Goal: Task Accomplishment & Management: Use online tool/utility

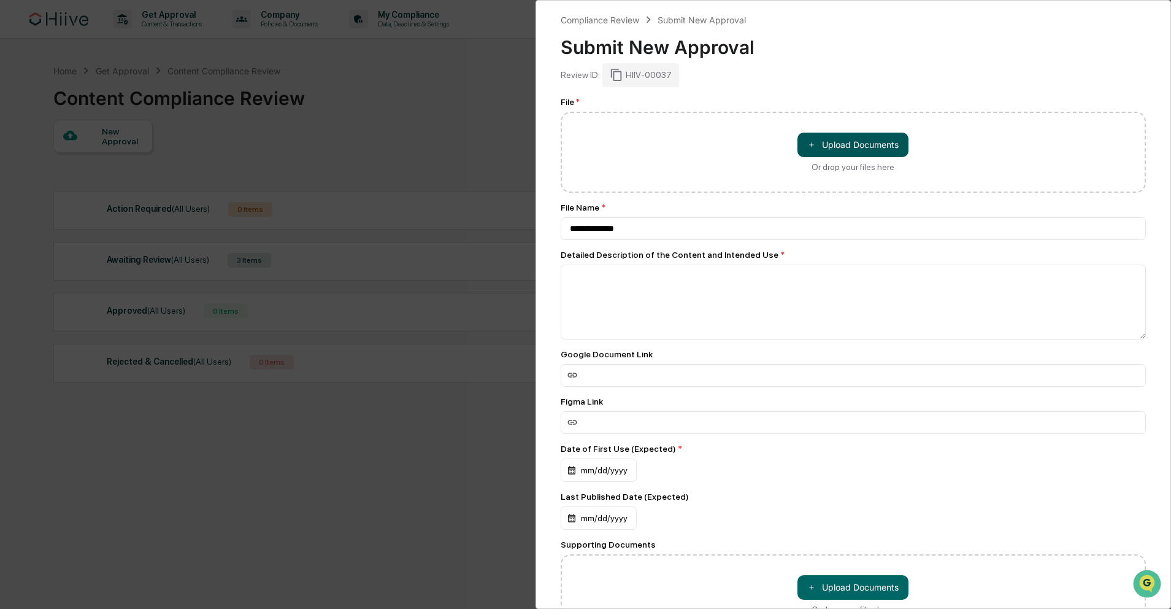
click at [885, 148] on button "＋ Upload Documents" at bounding box center [853, 145] width 111 height 25
click at [843, 150] on button "＋ Upload Documents" at bounding box center [853, 145] width 111 height 25
type input "**********"
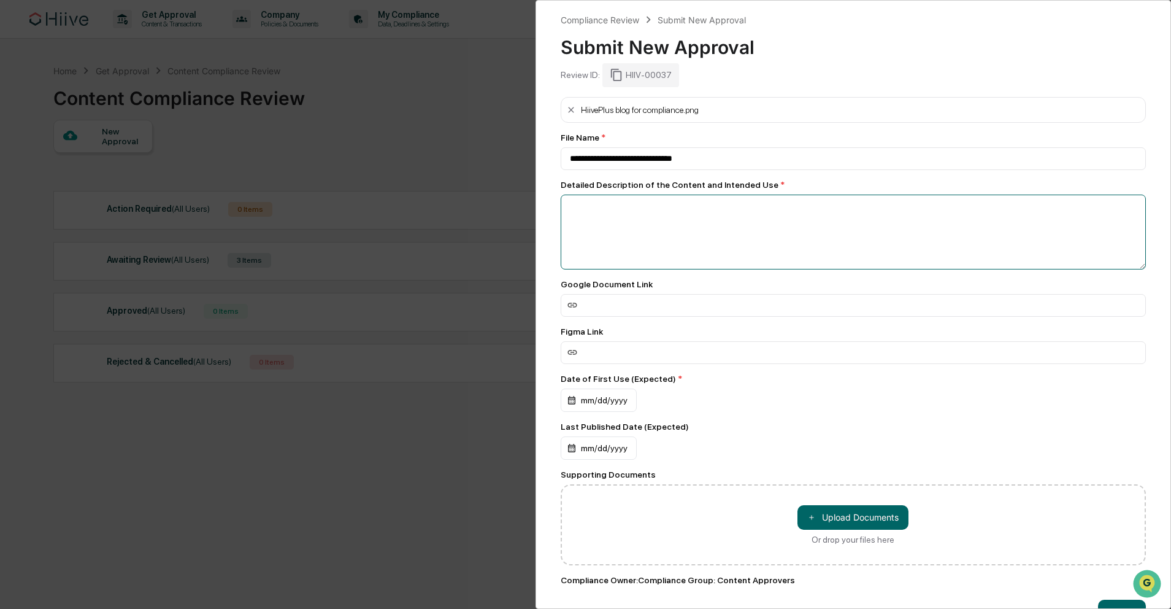
click at [716, 233] on textarea at bounding box center [854, 232] width 586 height 75
type textarea "**********"
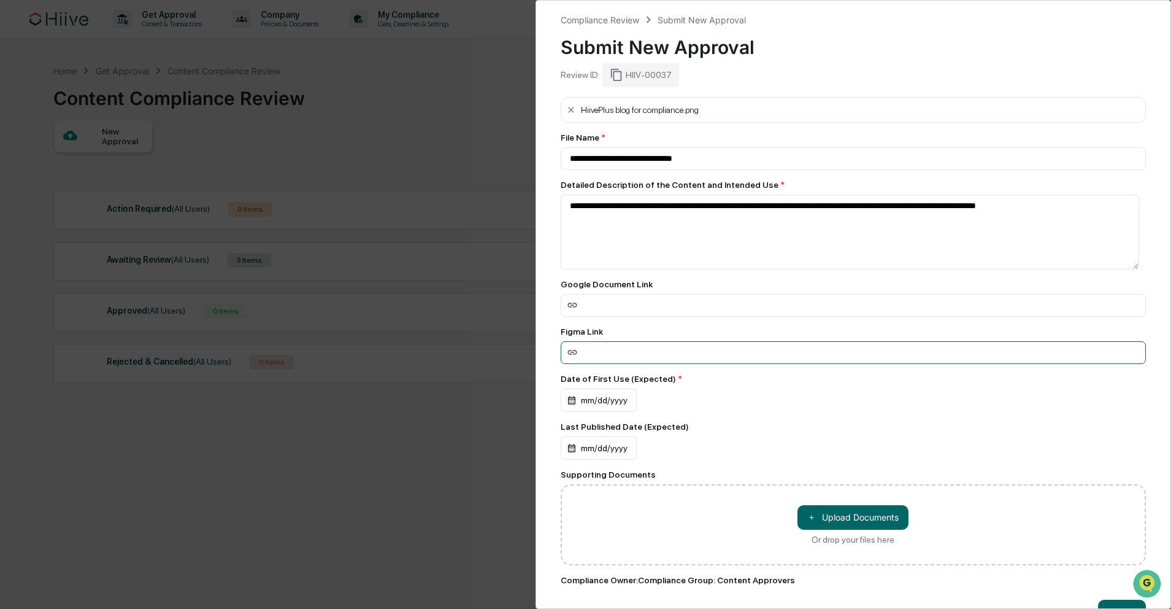
click at [642, 351] on input at bounding box center [854, 352] width 586 height 23
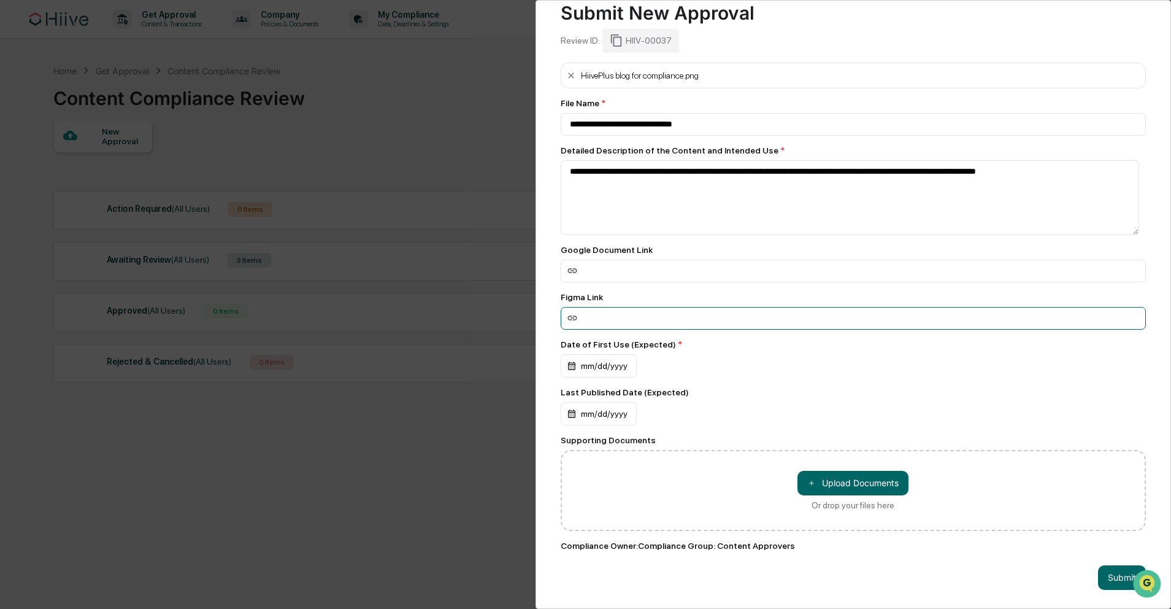
scroll to position [45, 0]
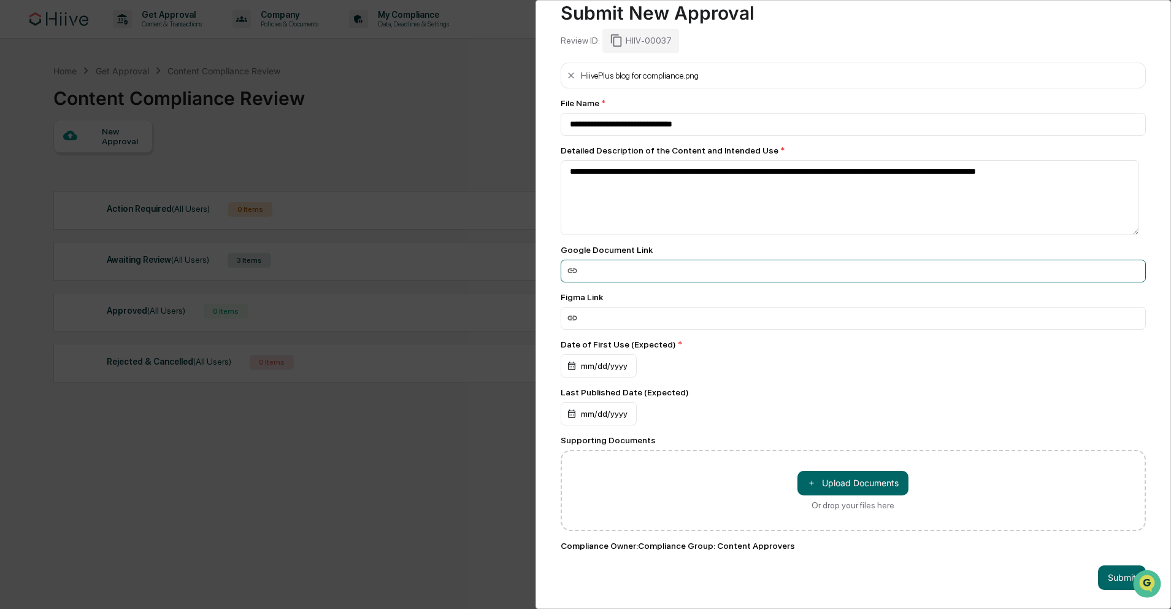
click at [704, 260] on input at bounding box center [854, 271] width 586 height 23
paste input "**********"
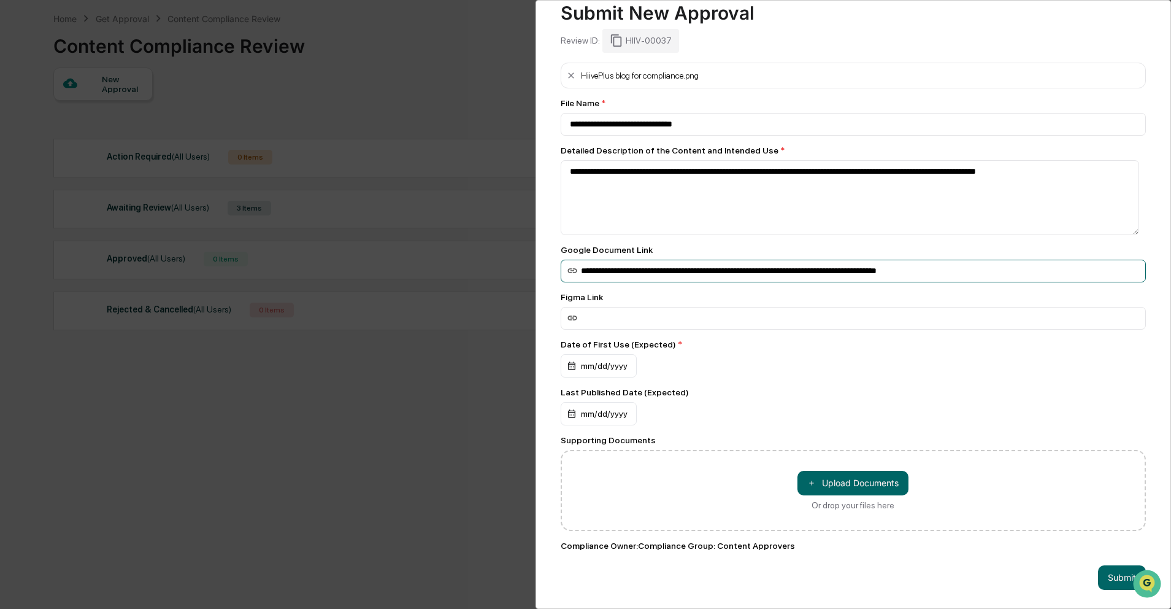
scroll to position [58, 0]
type input "**********"
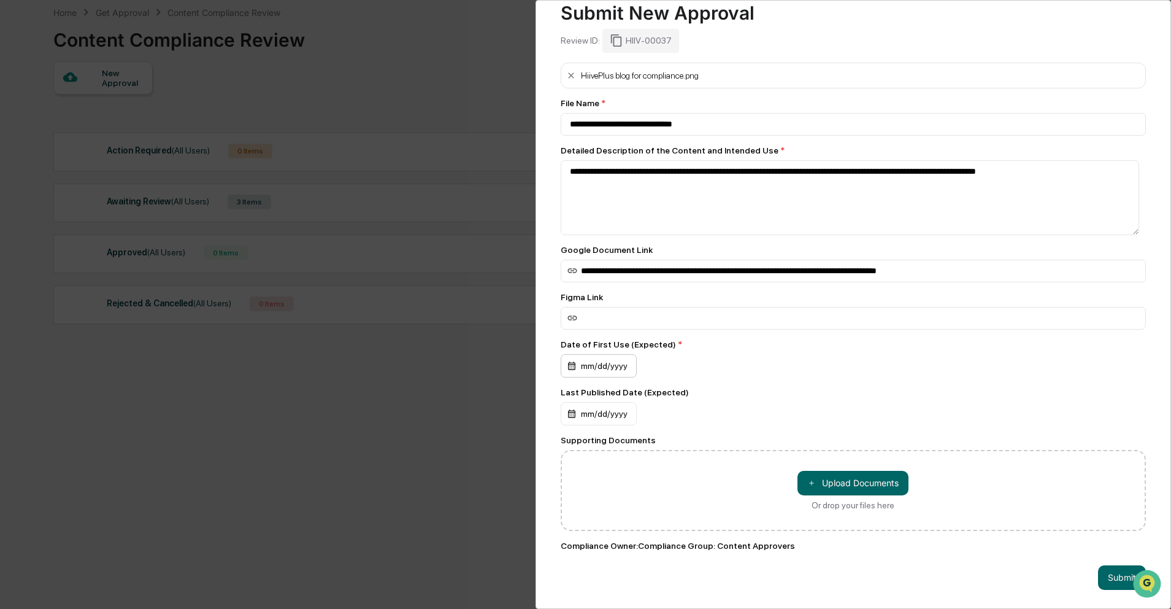
click at [620, 356] on div "mm/dd/yyyy" at bounding box center [599, 365] width 76 height 23
click at [611, 410] on div "mm/dd/yyyy" at bounding box center [599, 413] width 76 height 23
click at [924, 366] on div at bounding box center [589, 304] width 1178 height 609
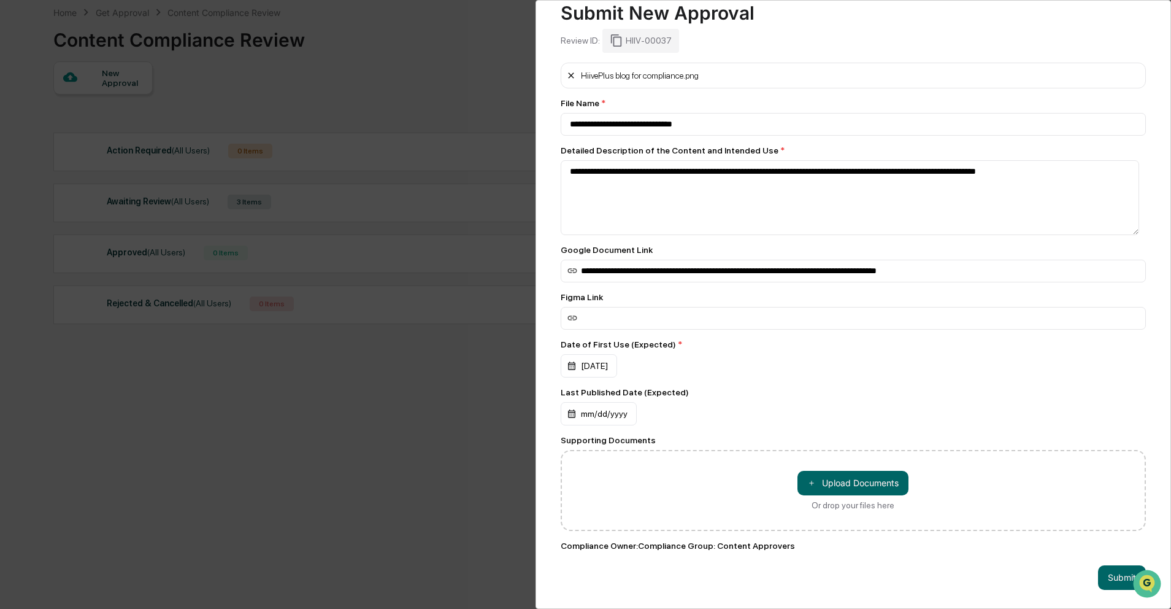
click at [572, 71] on button at bounding box center [571, 76] width 10 height 20
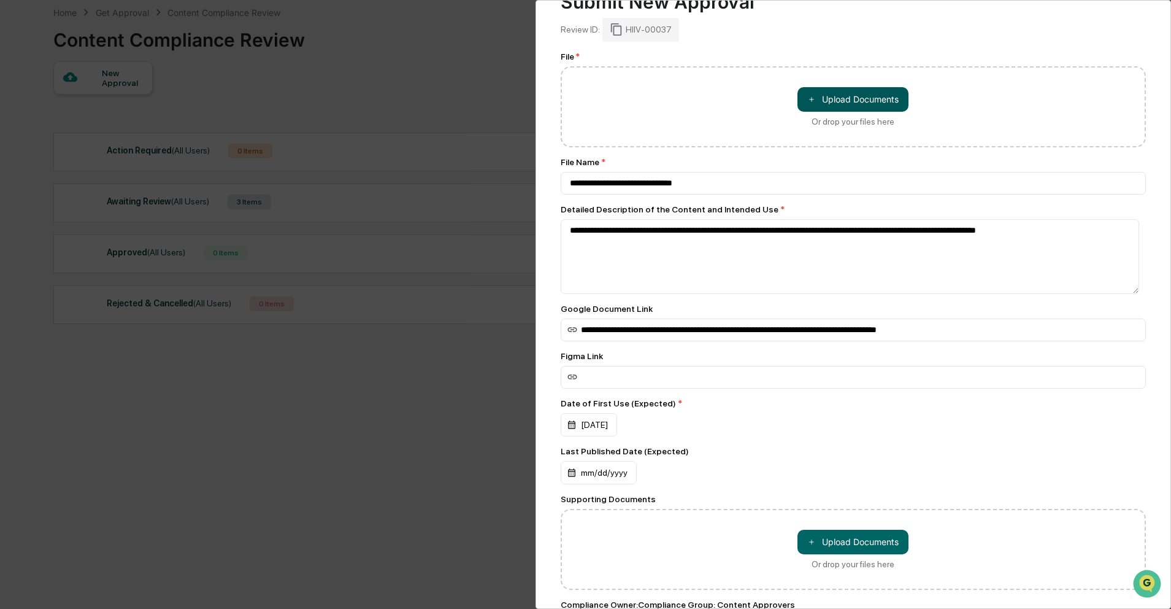
click at [877, 93] on button "＋ Upload Documents" at bounding box center [853, 99] width 111 height 25
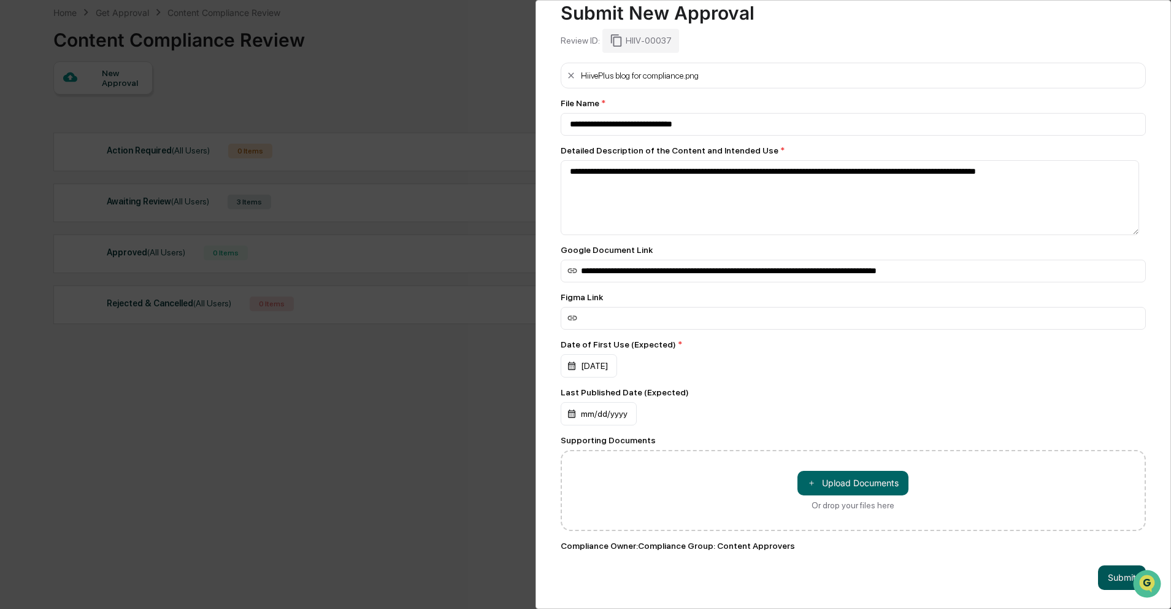
click at [1112, 565] on button "Submit" at bounding box center [1122, 577] width 48 height 25
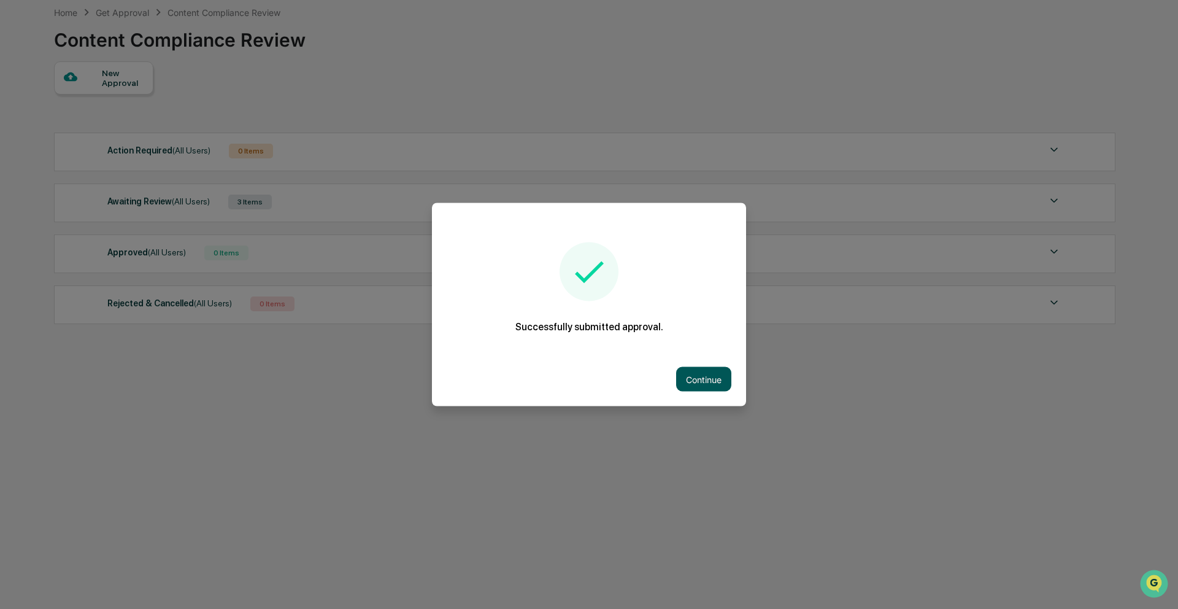
click at [709, 387] on button "Continue" at bounding box center [703, 379] width 55 height 25
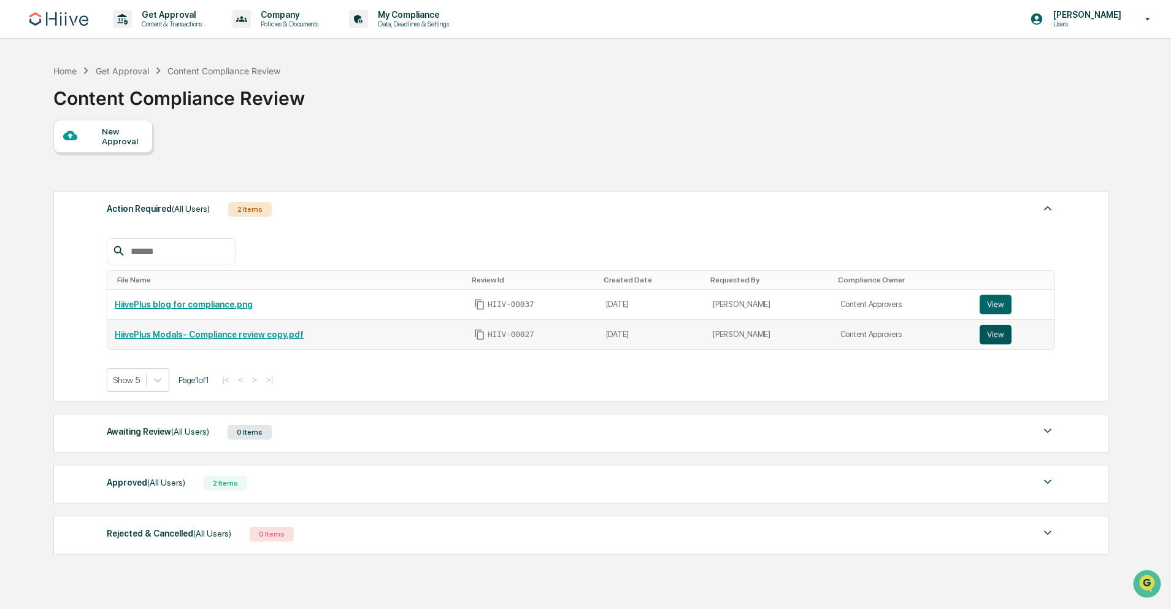
click at [1006, 341] on button "View" at bounding box center [996, 335] width 32 height 20
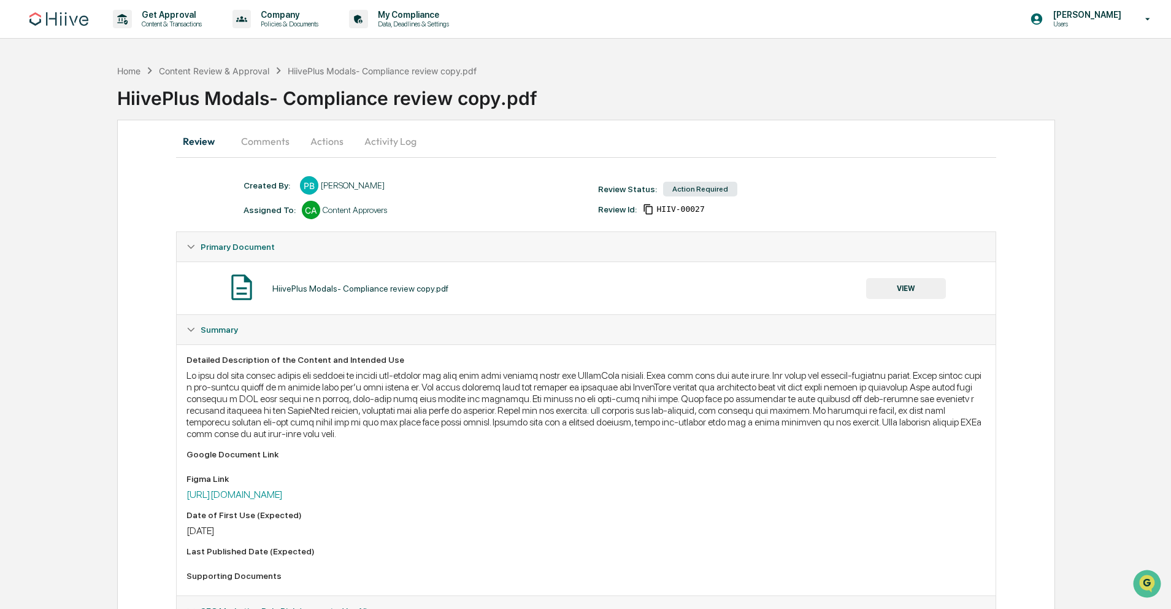
click at [914, 288] on button "VIEW" at bounding box center [906, 288] width 80 height 21
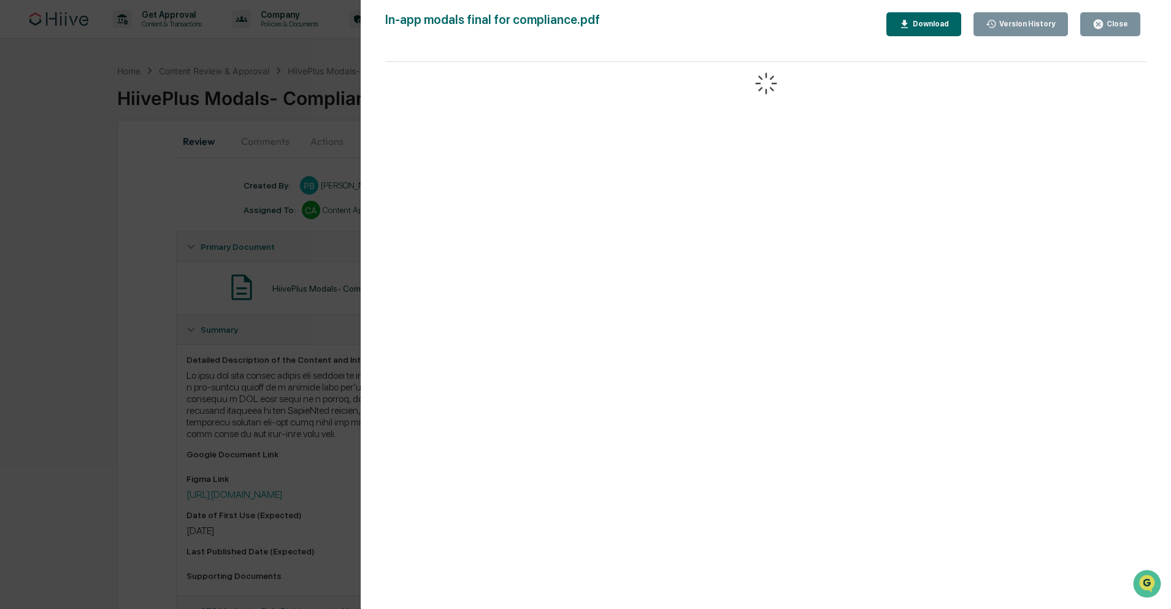
click at [1117, 23] on div "Close" at bounding box center [1116, 24] width 24 height 9
click at [1094, 31] on button "Close" at bounding box center [1110, 24] width 60 height 24
click at [1100, 28] on icon "button" at bounding box center [1098, 24] width 9 height 9
click at [1101, 28] on icon "button" at bounding box center [1098, 24] width 9 height 9
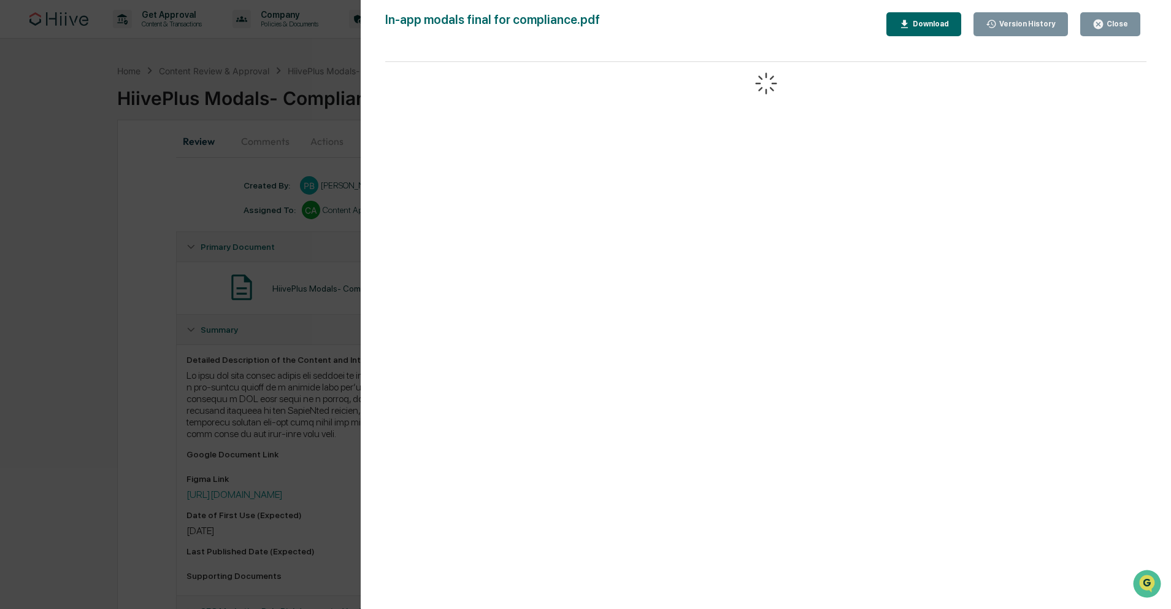
click at [1101, 28] on icon "button" at bounding box center [1098, 24] width 9 height 9
click at [1101, 27] on icon "button" at bounding box center [1098, 24] width 9 height 9
click at [1101, 26] on icon "button" at bounding box center [1098, 24] width 9 height 9
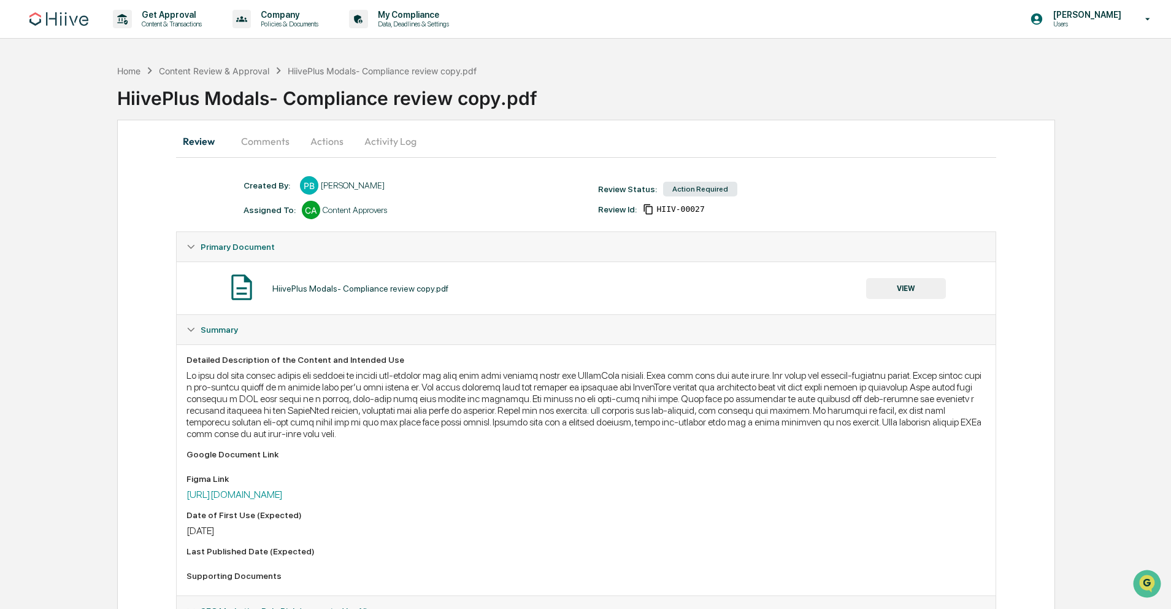
click at [337, 140] on button "Actions" at bounding box center [326, 140] width 55 height 29
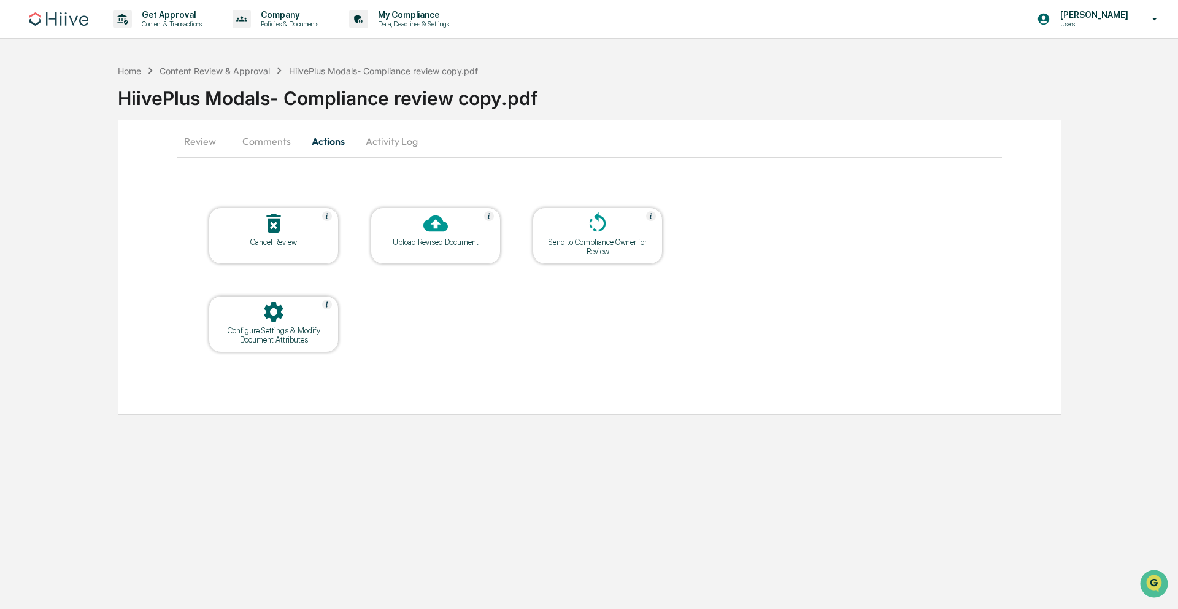
click at [461, 242] on div "Upload Revised Document" at bounding box center [435, 241] width 110 height 9
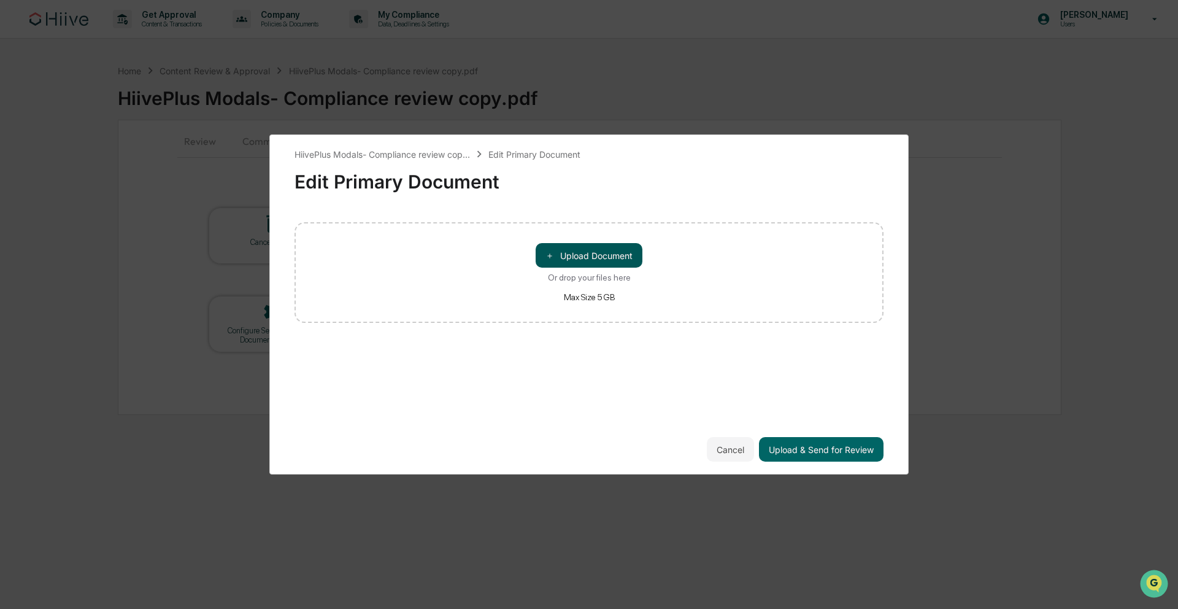
click at [607, 264] on button "＋ Upload Document" at bounding box center [589, 255] width 107 height 25
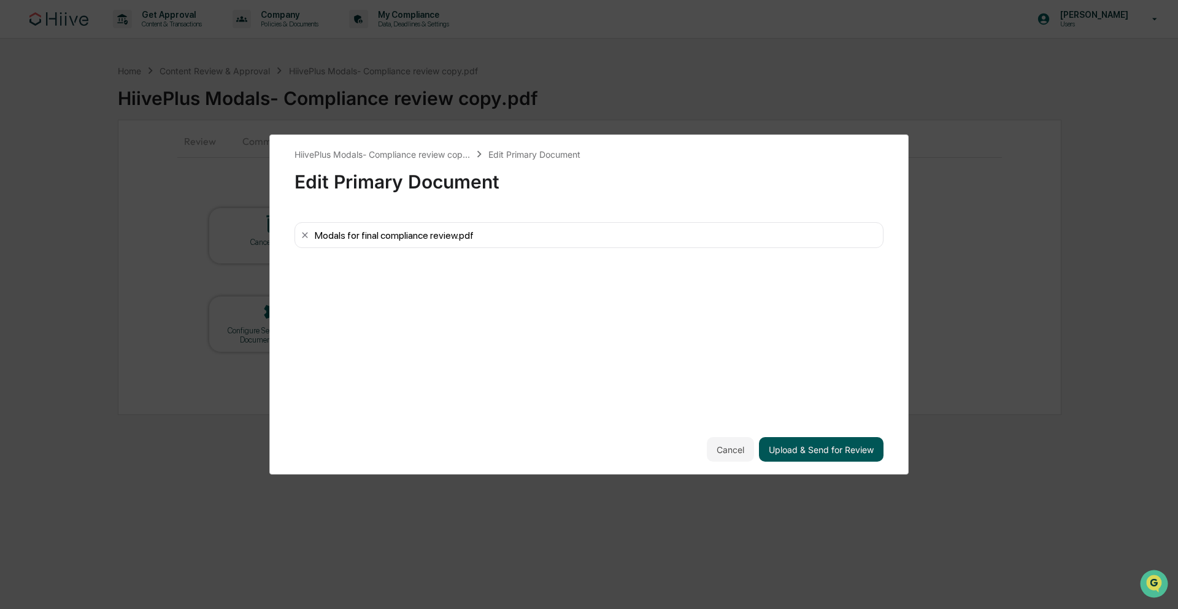
click at [831, 446] on button "Upload & Send for Review" at bounding box center [821, 449] width 125 height 25
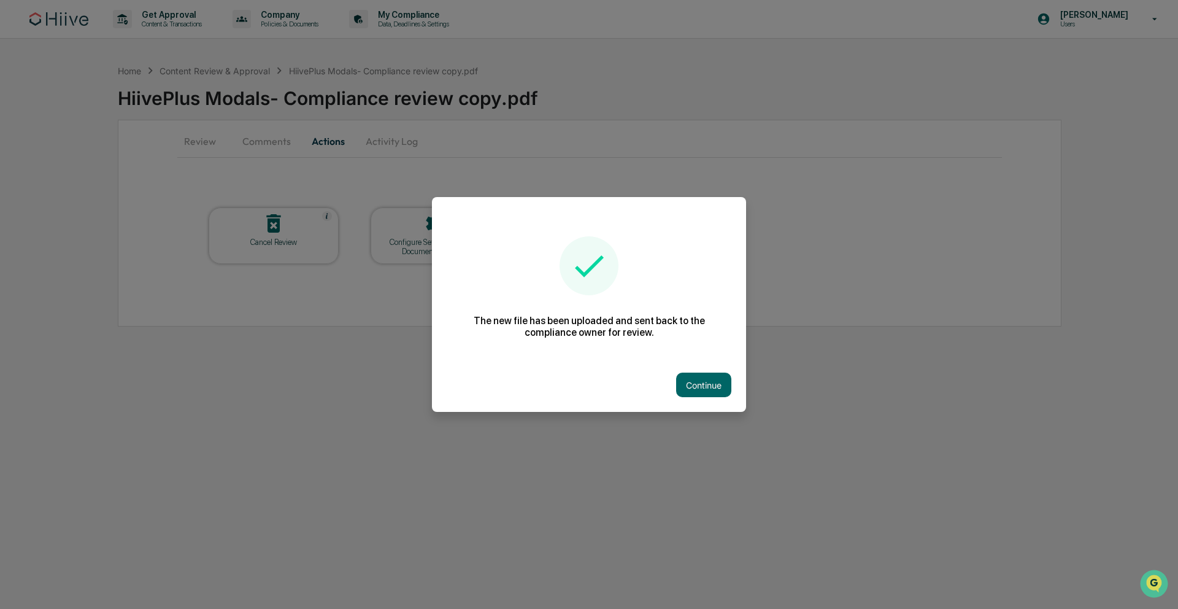
click at [726, 398] on div "Continue" at bounding box center [589, 385] width 314 height 54
click at [726, 396] on button "Continue" at bounding box center [703, 384] width 55 height 25
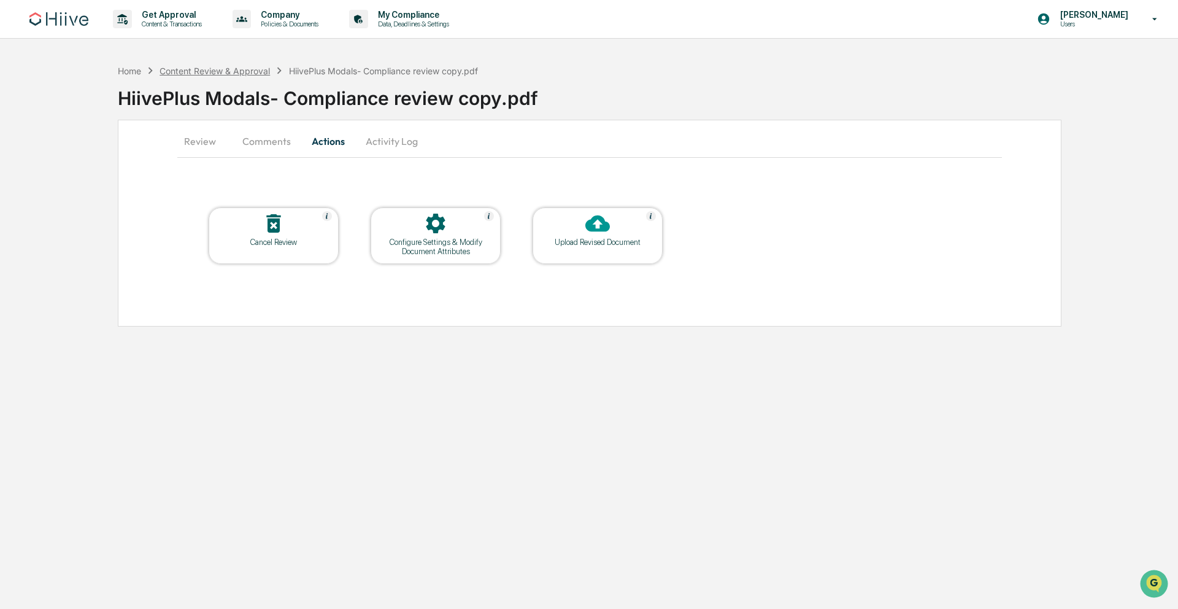
click at [225, 72] on div "Content Review & Approval" at bounding box center [215, 71] width 110 height 10
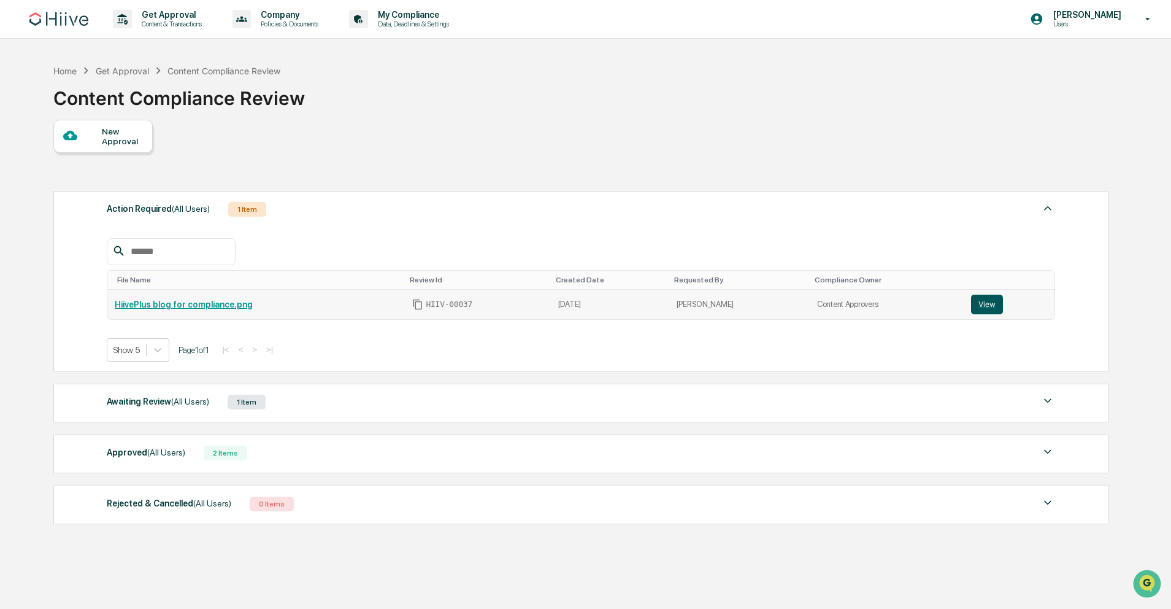
click at [990, 303] on button "View" at bounding box center [987, 305] width 32 height 20
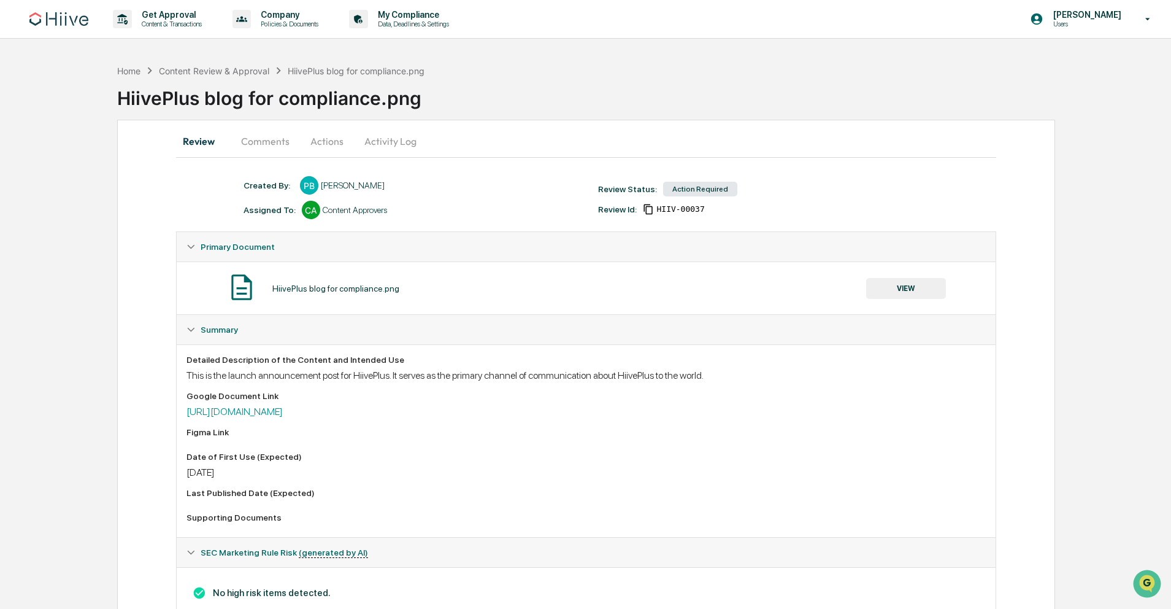
click at [341, 142] on button "Actions" at bounding box center [326, 140] width 55 height 29
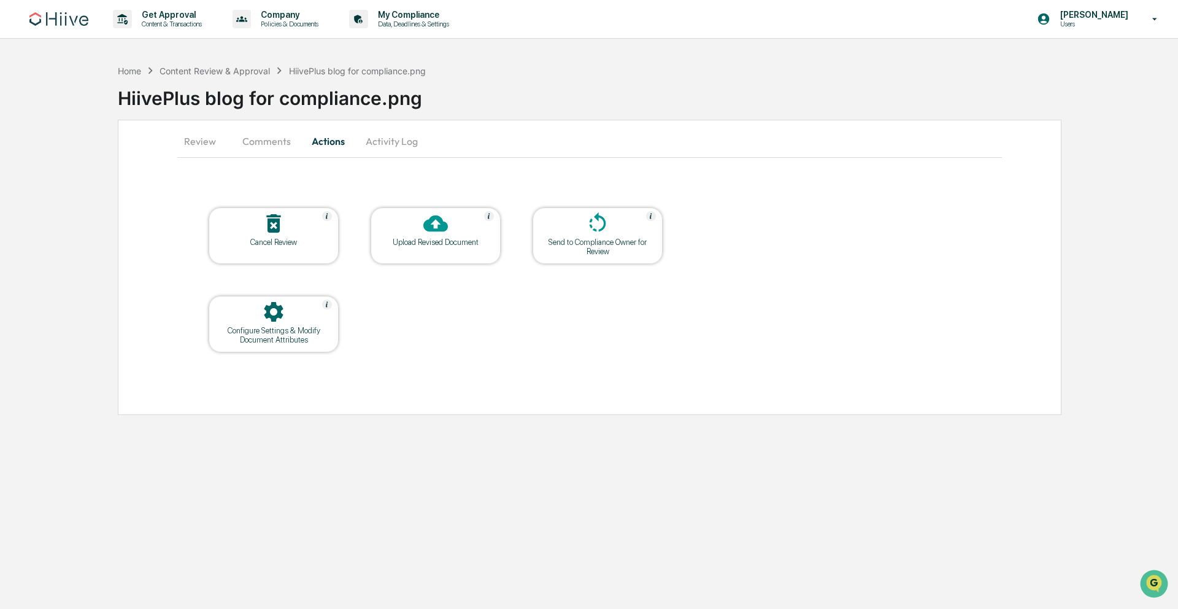
click at [429, 228] on icon at bounding box center [435, 223] width 25 height 17
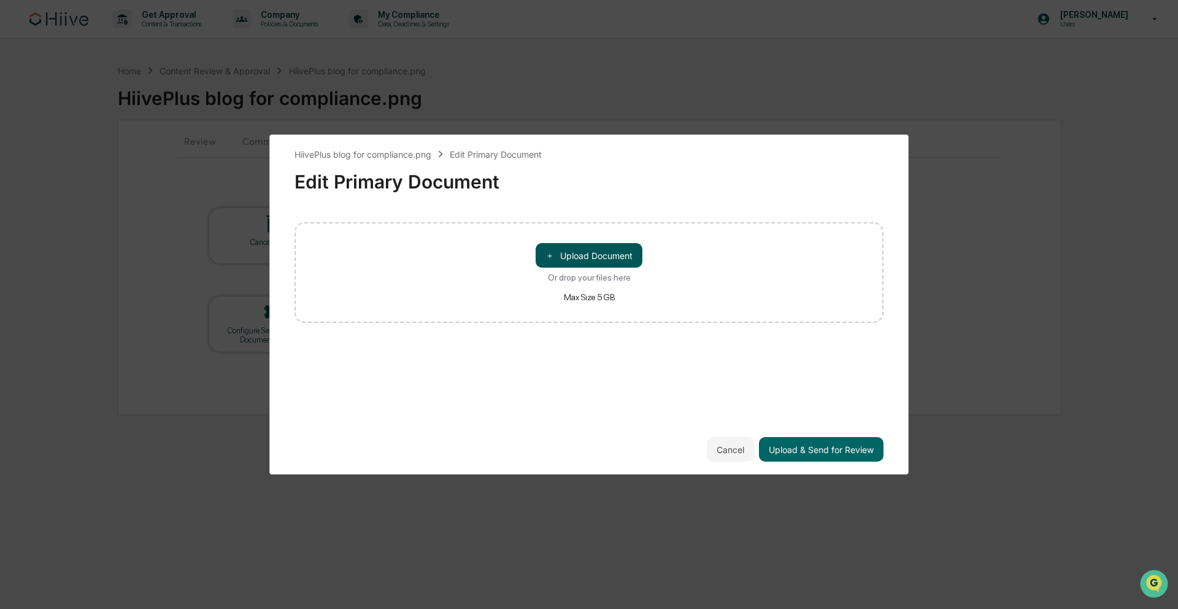
click at [596, 248] on button "＋ Upload Document" at bounding box center [589, 255] width 107 height 25
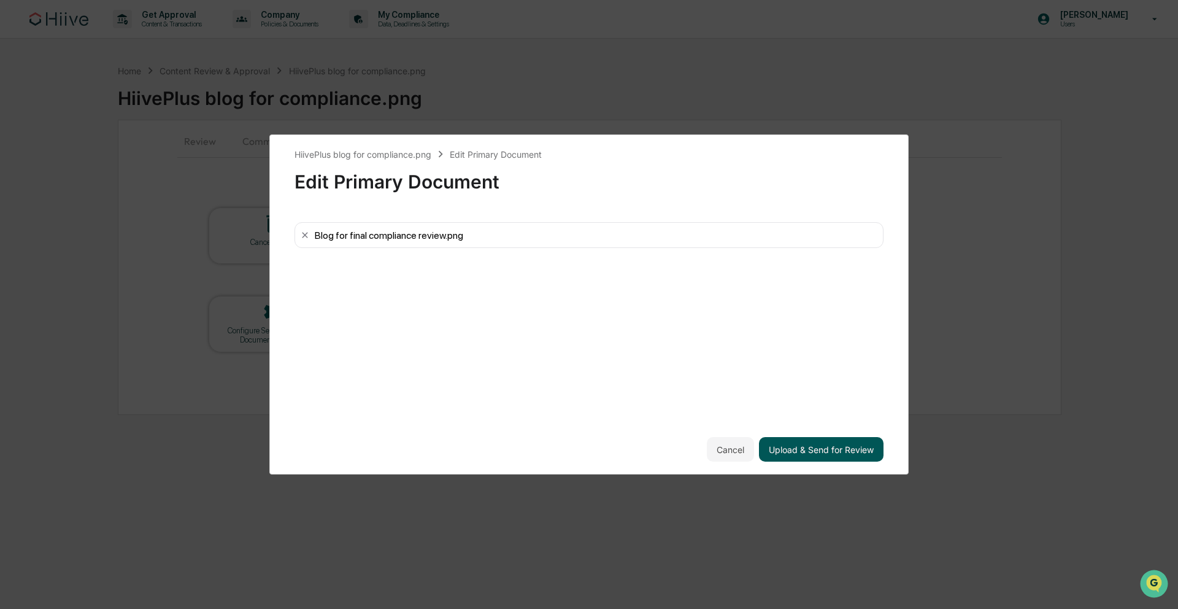
click at [830, 445] on button "Upload & Send for Review" at bounding box center [821, 449] width 125 height 25
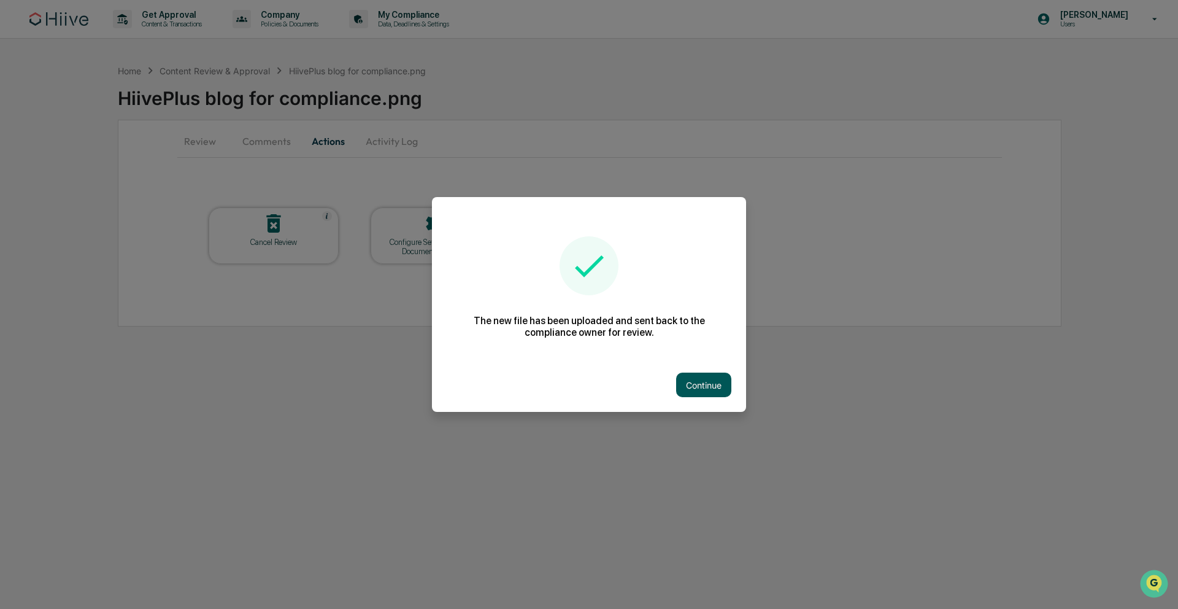
click at [714, 382] on button "Continue" at bounding box center [703, 384] width 55 height 25
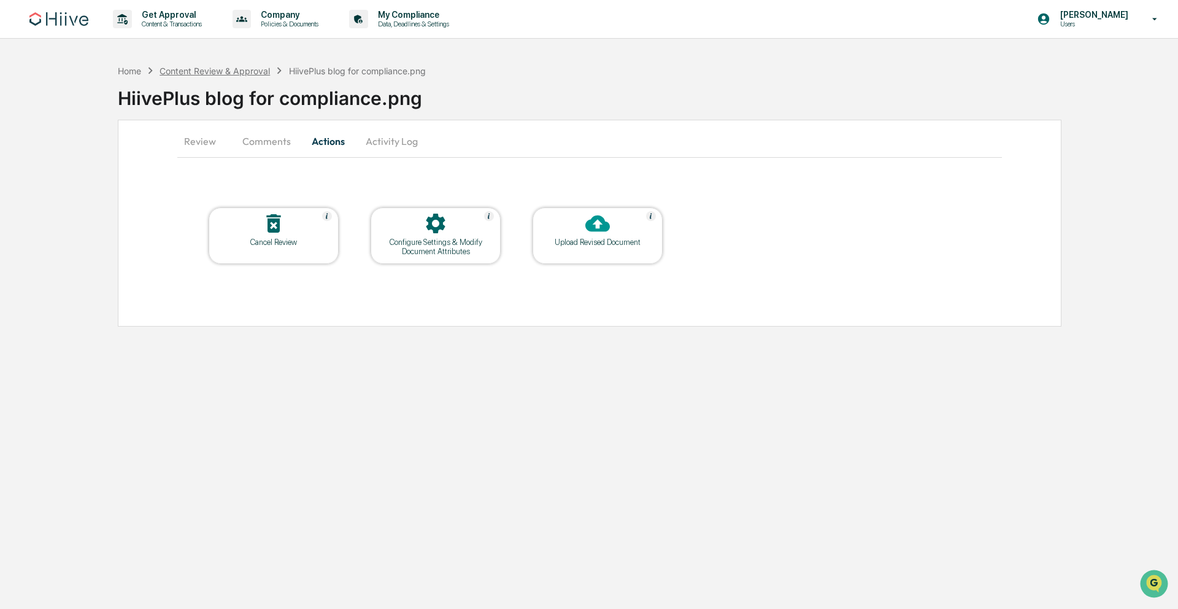
click at [234, 75] on div "Content Review & Approval" at bounding box center [215, 71] width 110 height 10
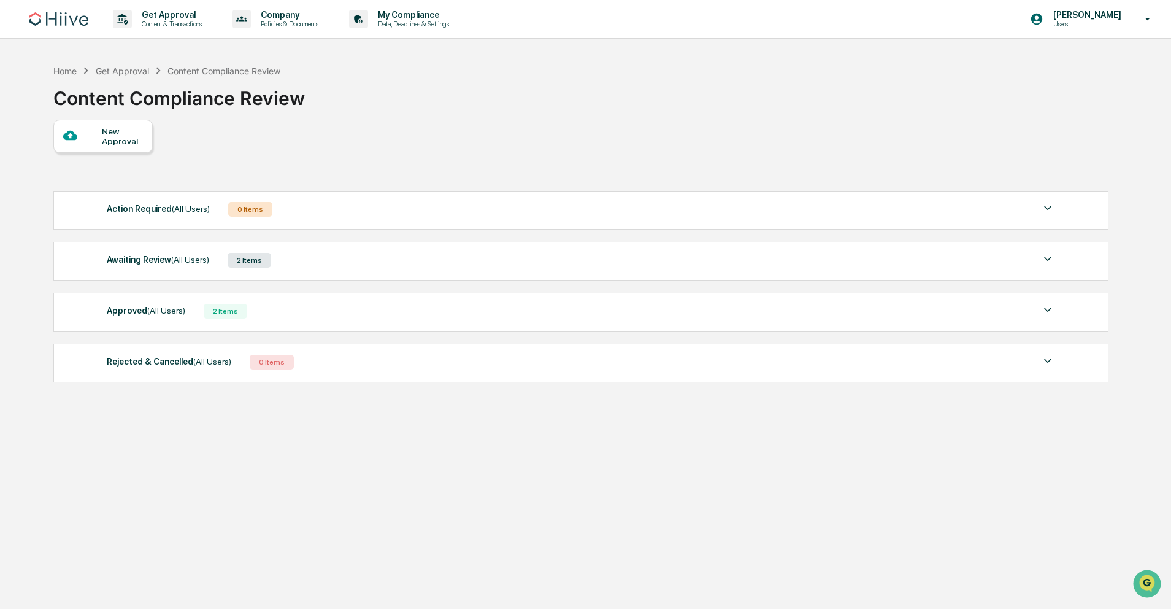
click at [260, 260] on div "2 Items" at bounding box center [250, 260] width 44 height 15
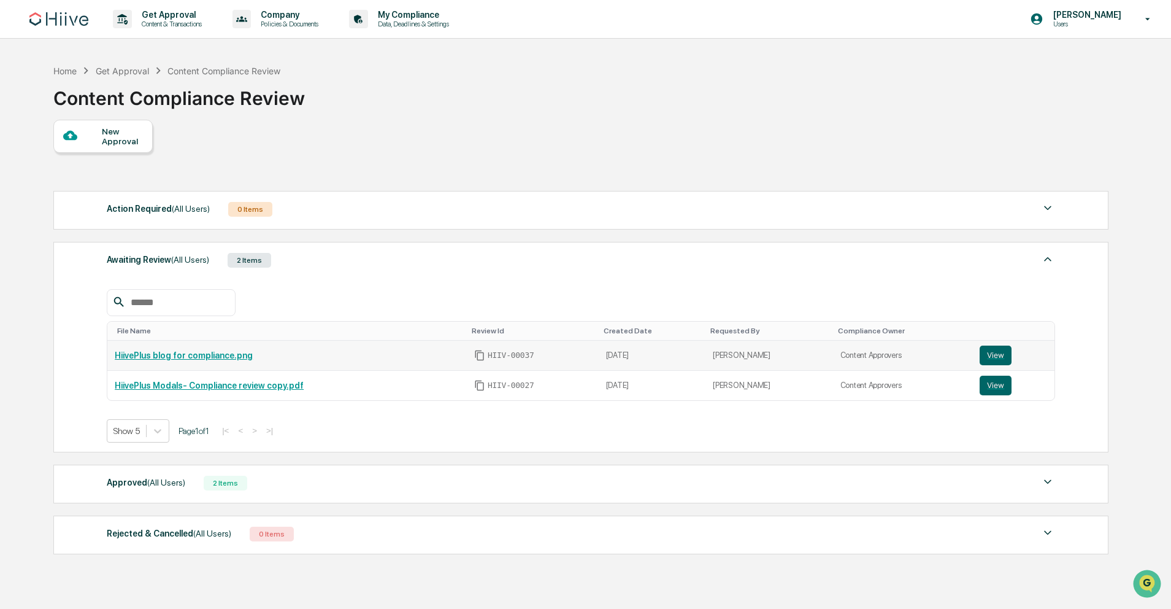
click at [583, 356] on div "HIIV-00037" at bounding box center [532, 355] width 117 height 11
click at [1011, 355] on button "View" at bounding box center [996, 355] width 32 height 20
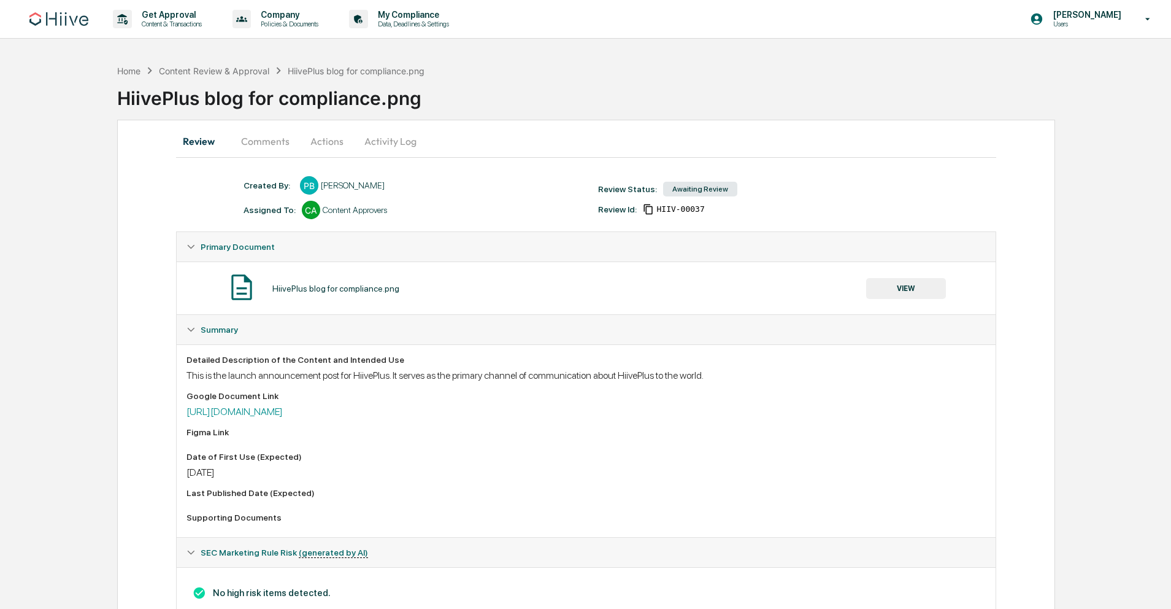
click at [919, 290] on button "VIEW" at bounding box center [906, 288] width 80 height 21
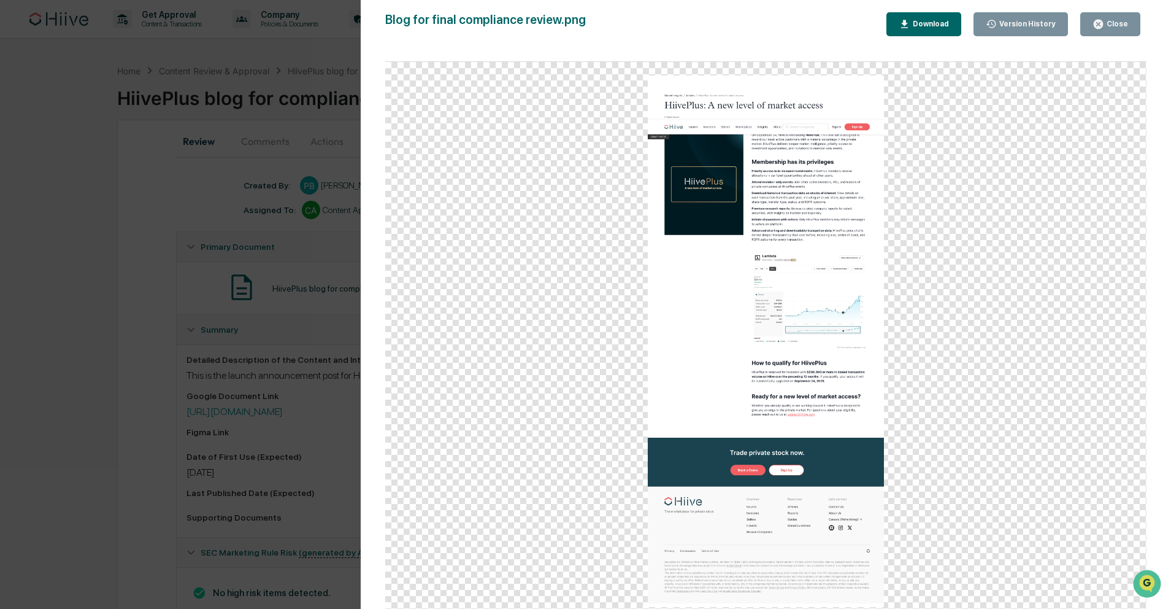
click at [1115, 33] on button "Close" at bounding box center [1110, 24] width 60 height 24
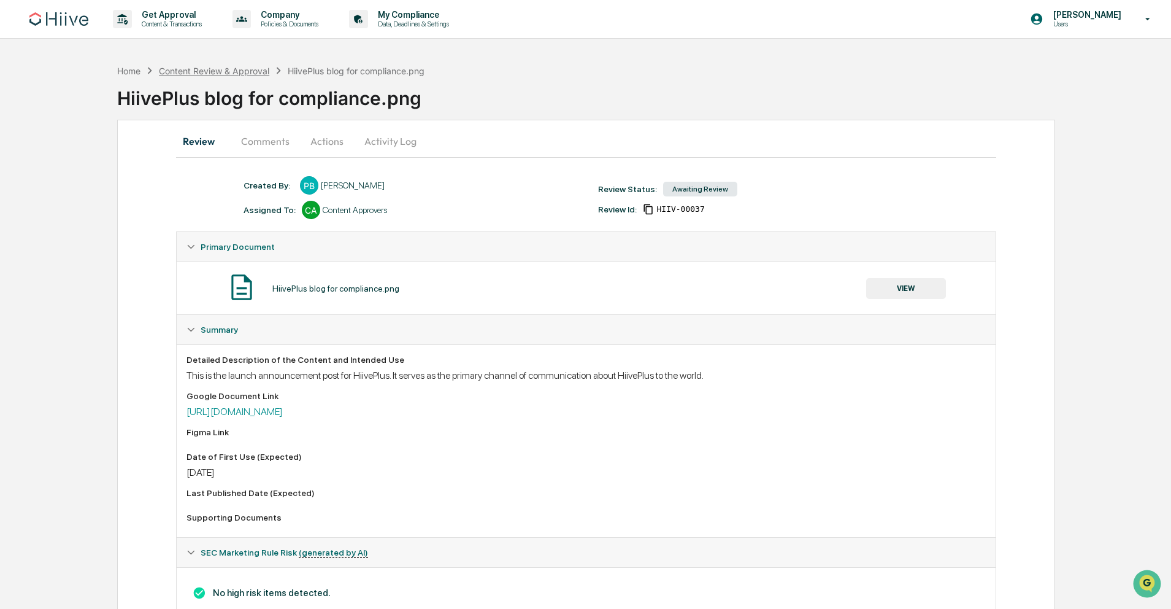
click at [218, 70] on div "Content Review & Approval" at bounding box center [214, 71] width 110 height 10
